Goal: Navigation & Orientation: Go to known website

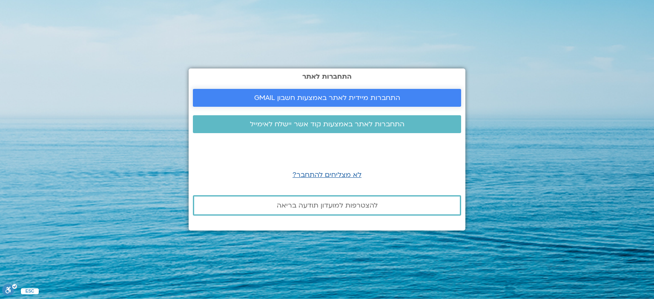
click at [259, 99] on span "התחברות מיידית לאתר באמצעות חשבון GMAIL" at bounding box center [327, 98] width 146 height 8
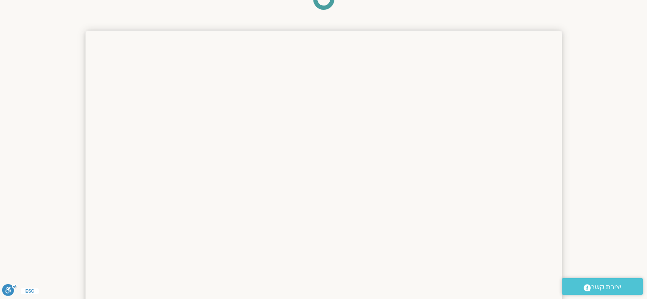
scroll to position [115, 0]
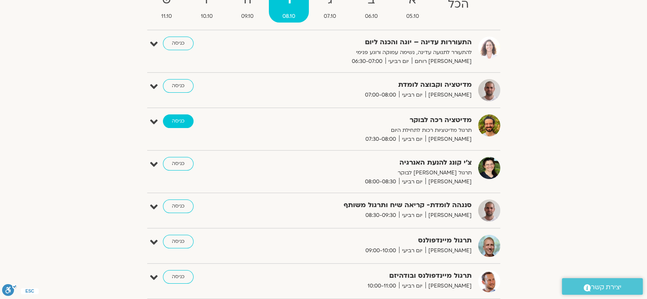
click at [183, 120] on link "כניסה" at bounding box center [178, 121] width 31 height 14
